Goal: Transaction & Acquisition: Purchase product/service

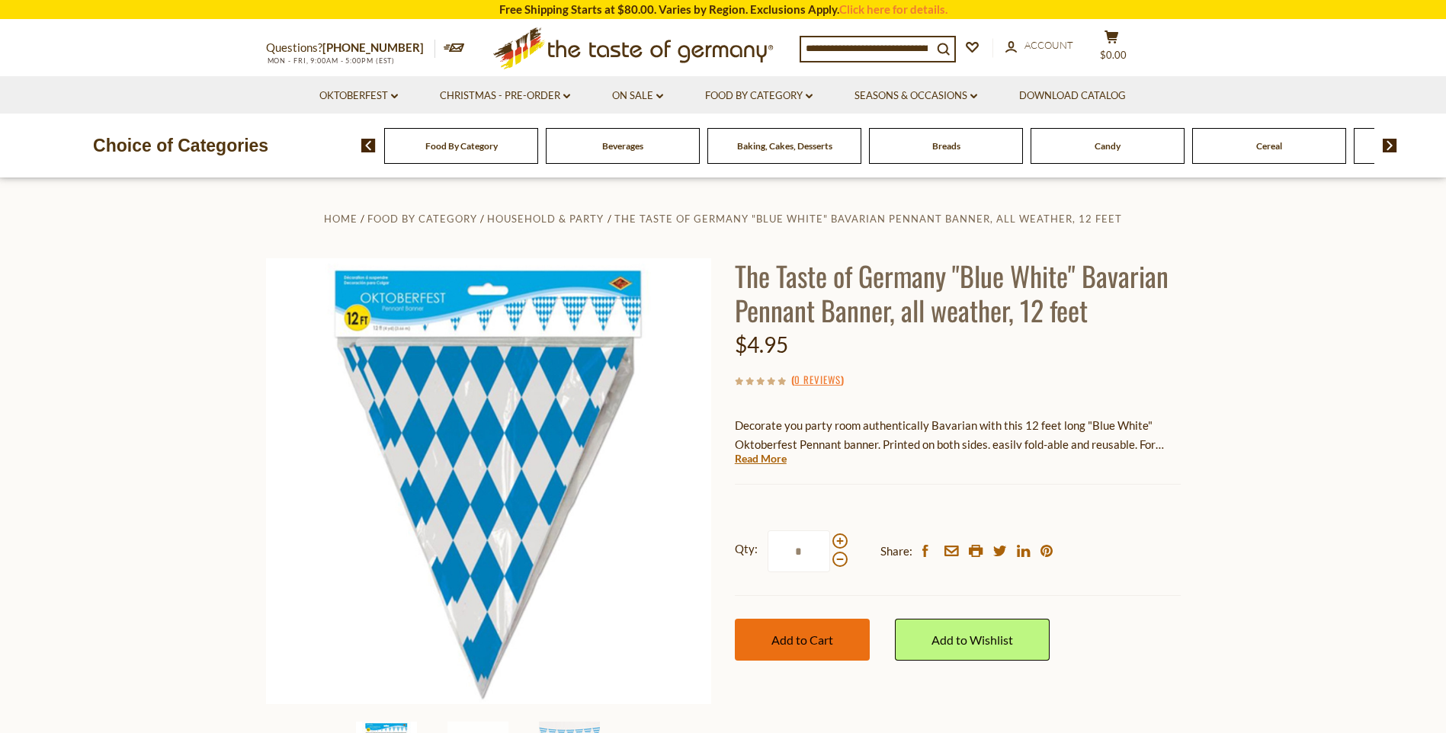
click at [790, 642] on span "Add to Cart" at bounding box center [802, 640] width 62 height 14
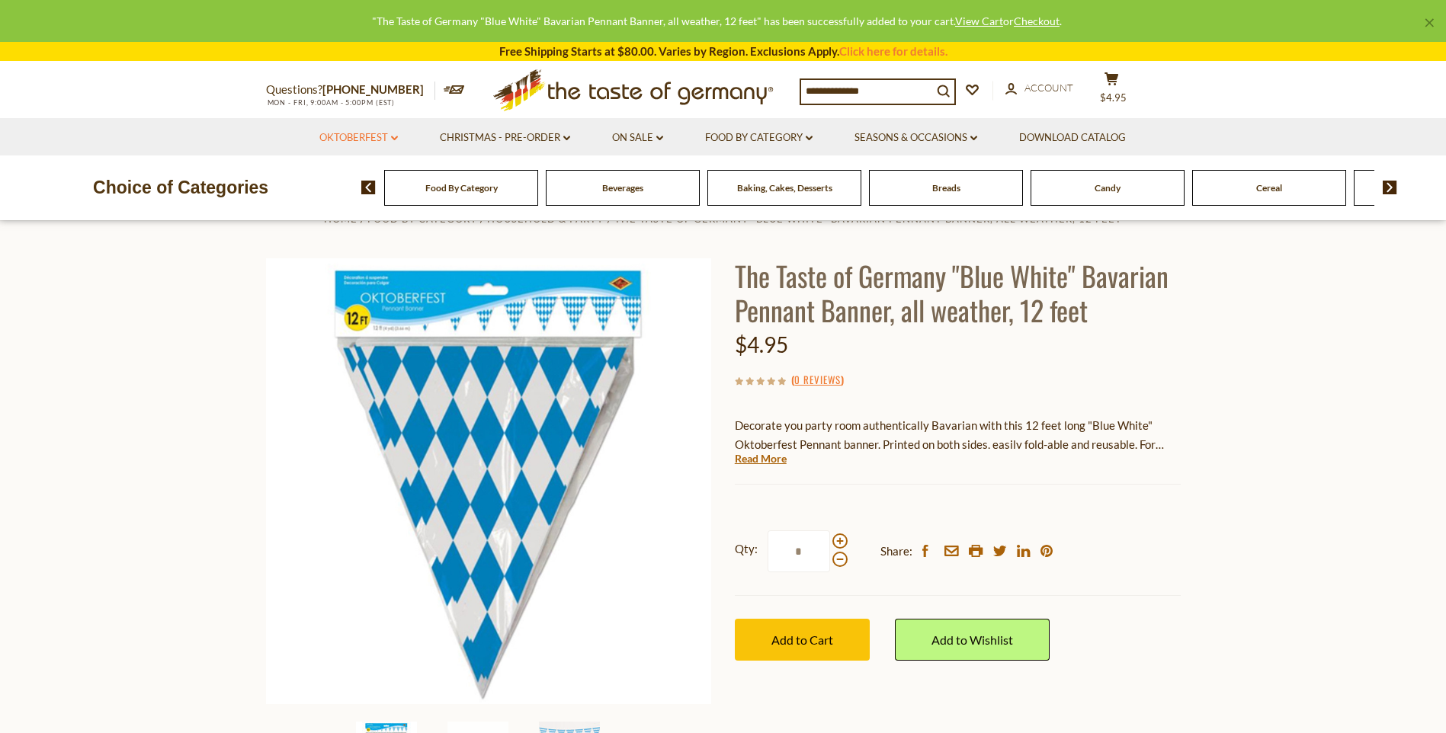
click at [358, 140] on link "Oktoberfest dropdown_arrow" at bounding box center [358, 138] width 79 height 17
click at [373, 237] on link "Party Supplies" at bounding box center [347, 230] width 72 height 14
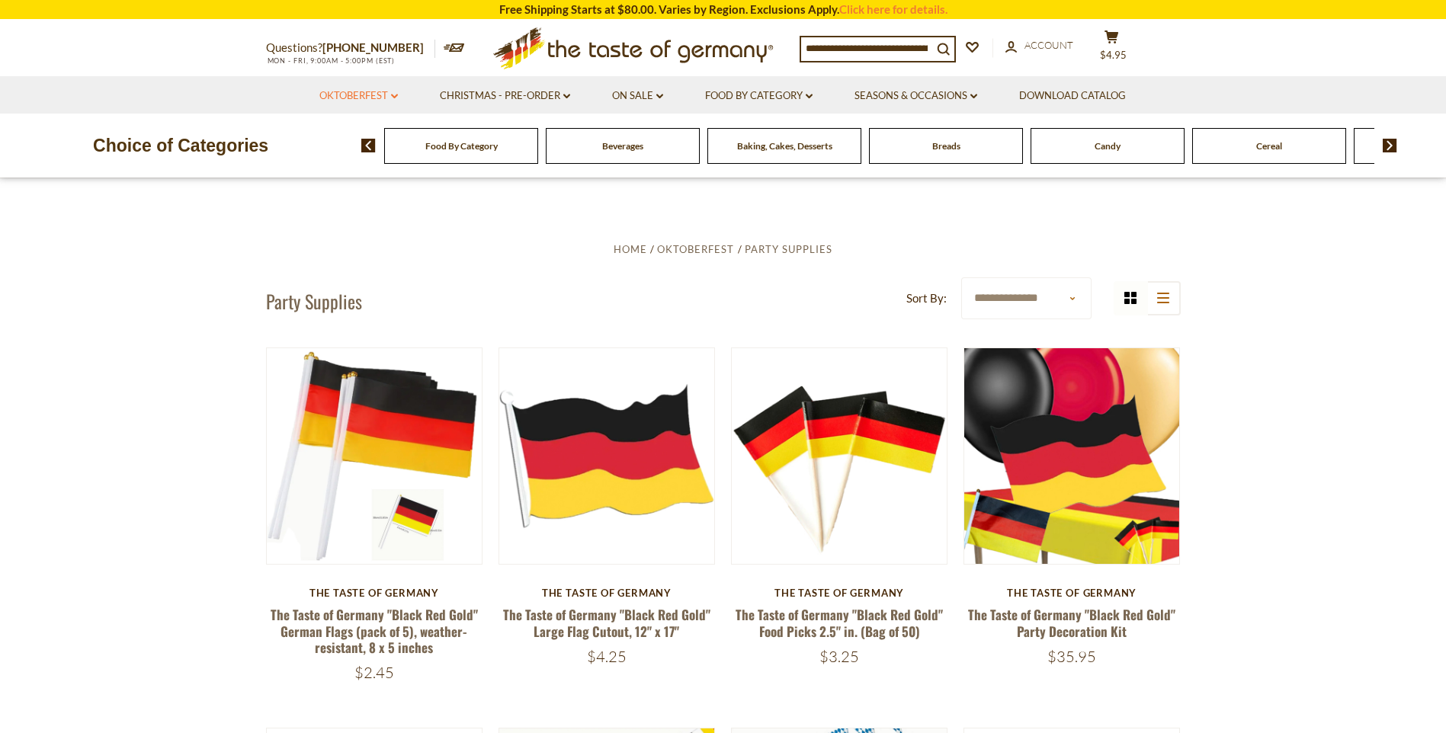
click at [387, 101] on link "Oktoberfest dropdown_arrow" at bounding box center [358, 96] width 79 height 17
click at [646, 99] on link "On Sale dropdown_arrow" at bounding box center [637, 96] width 51 height 17
click at [813, 99] on link "Food By Category dropdown_arrow" at bounding box center [758, 96] width 107 height 17
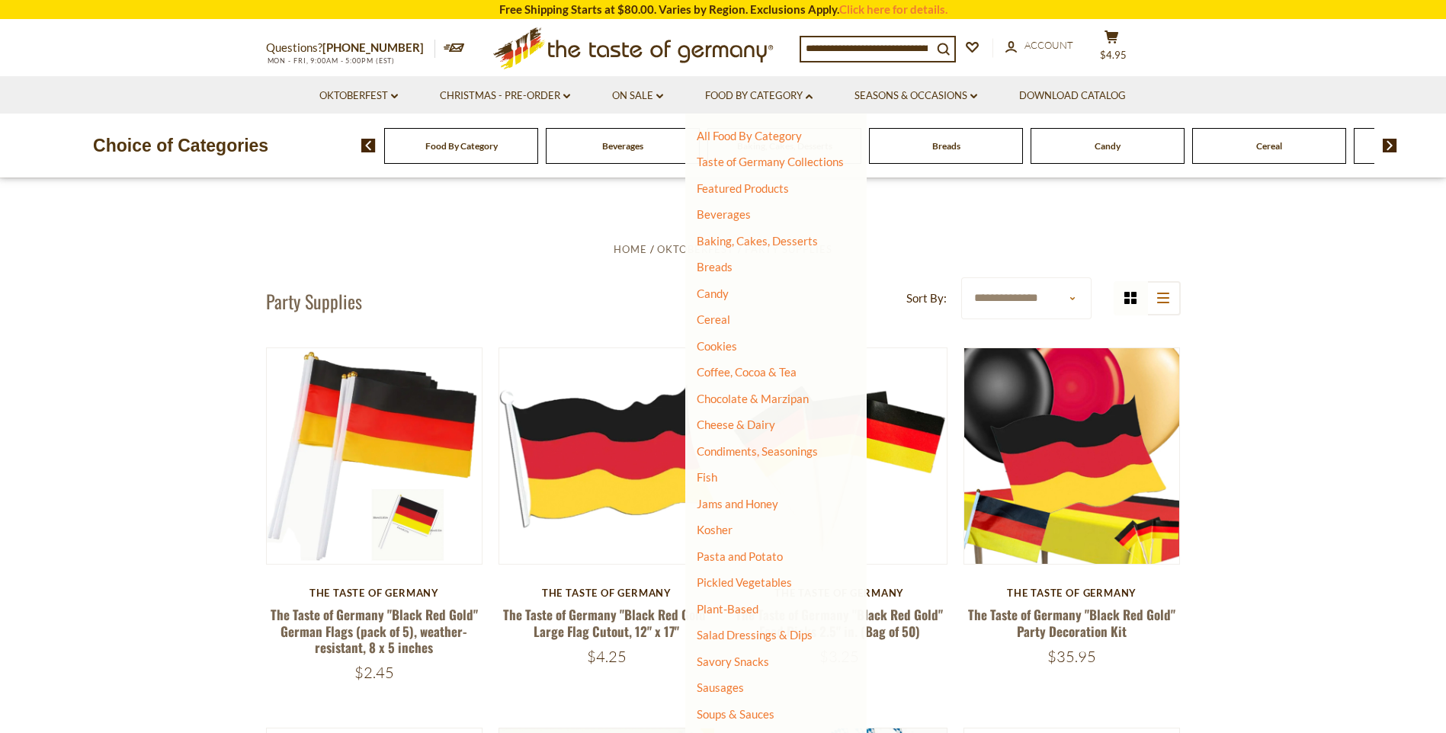
click at [981, 104] on li "Seasons & Occasions dropdown_arrow All Seasons & Occasions Recipes Game Day Val…" at bounding box center [916, 94] width 162 height 37
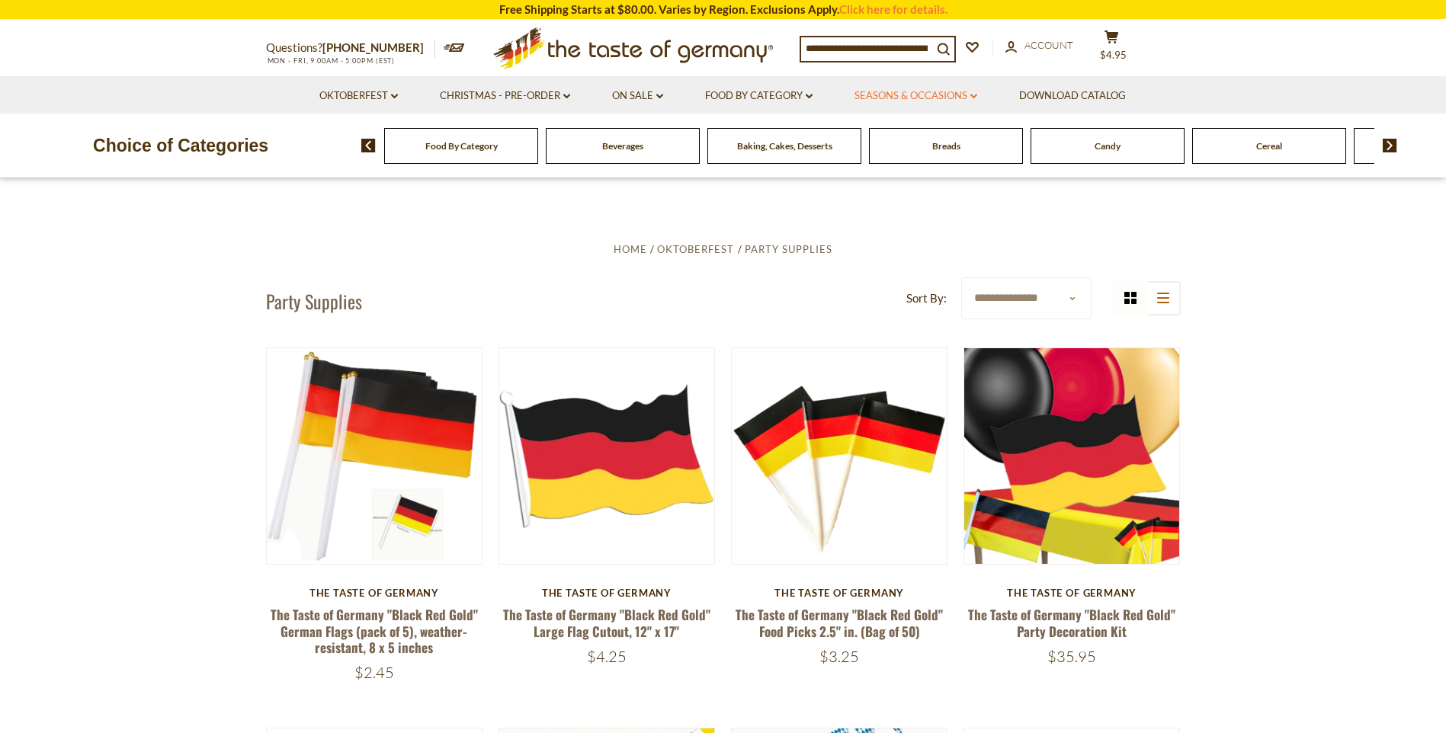
click at [981, 100] on li "Seasons & Occasions dropdown_arrow All Seasons & Occasions Recipes Game Day Val…" at bounding box center [916, 94] width 162 height 37
click at [973, 98] on link "Seasons & Occasions dropdown_arrow" at bounding box center [915, 96] width 123 height 17
